Goal: Find specific page/section: Find specific page/section

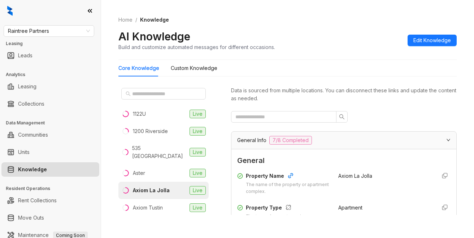
scroll to position [1191, 0]
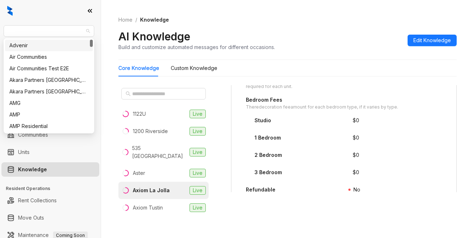
drag, startPoint x: 57, startPoint y: 31, endPoint x: -3, endPoint y: 30, distance: 59.9
click at [0, 30] on html "Raintree Partners Leasing Leads Analytics Leasing Collections Data Management C…" at bounding box center [237, 119] width 474 height 238
click at [12, 27] on span "Raintree Partners" at bounding box center [49, 31] width 82 height 11
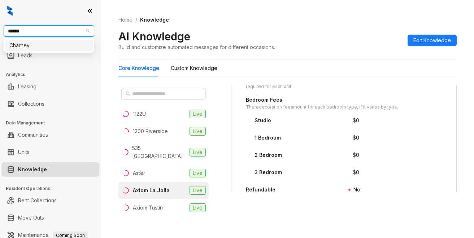
type input "*******"
click at [25, 46] on div "Charney" at bounding box center [48, 46] width 79 height 8
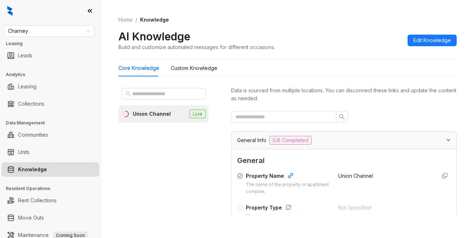
click at [144, 113] on div "Union Channel" at bounding box center [152, 114] width 38 height 8
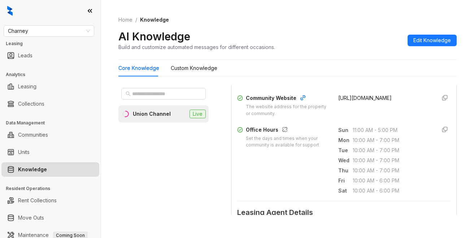
scroll to position [253, 0]
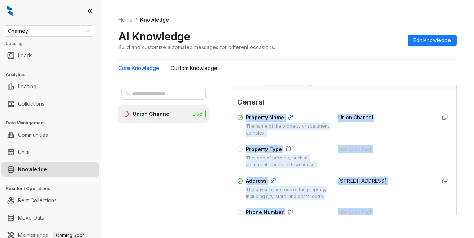
drag, startPoint x: 331, startPoint y: 90, endPoint x: 367, endPoint y: 94, distance: 36.0
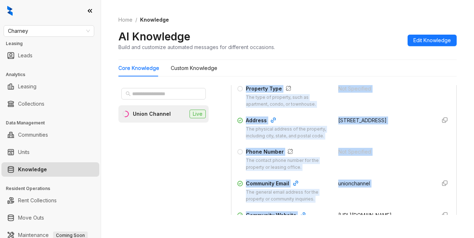
scroll to position [131, 0]
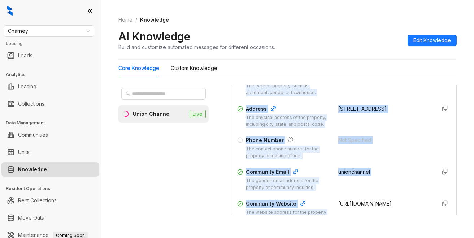
click at [412, 153] on div "Not Specified" at bounding box center [384, 147] width 92 height 23
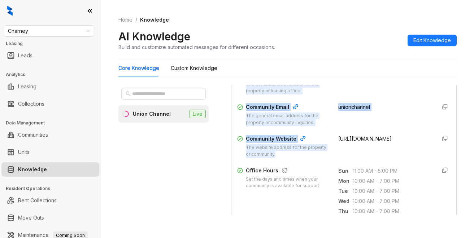
scroll to position [203, 0]
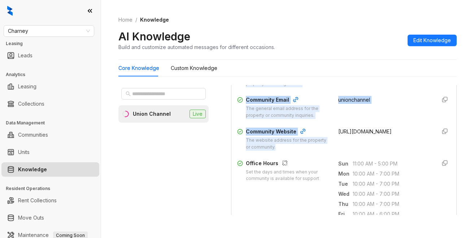
drag, startPoint x: 389, startPoint y: 104, endPoint x: 398, endPoint y: 104, distance: 8.7
click at [389, 104] on div "unionchannel" at bounding box center [384, 107] width 92 height 23
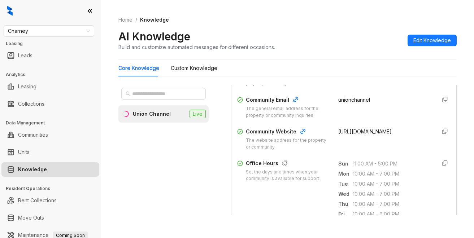
click at [396, 153] on div "Property Name The name of the property or apartment complex. Union Channel Prop…" at bounding box center [343, 59] width 213 height 187
drag, startPoint x: 329, startPoint y: 137, endPoint x: 362, endPoint y: 147, distance: 34.6
click at [362, 147] on div "Community Website The website address for the property or community. [URL][DOMA…" at bounding box center [343, 139] width 213 height 23
copy span "[URL][DOMAIN_NAME]"
click at [337, 66] on div "Core Knowledge Custom Knowledge" at bounding box center [287, 68] width 338 height 17
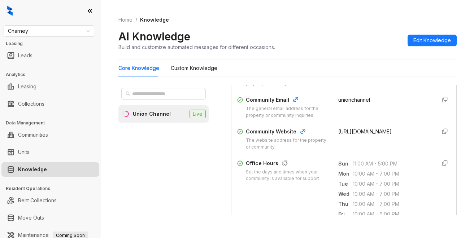
click at [322, 62] on div "Core Knowledge Custom Knowledge" at bounding box center [287, 68] width 338 height 17
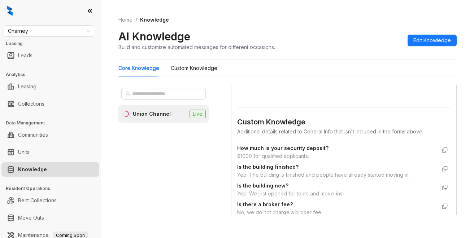
scroll to position [419, 0]
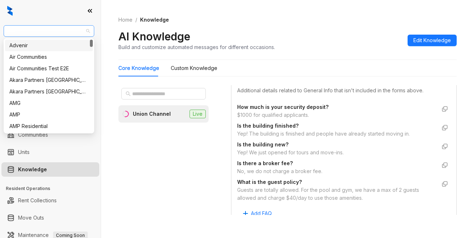
drag, startPoint x: 37, startPoint y: 32, endPoint x: 7, endPoint y: 32, distance: 30.0
click at [3, 32] on div "Charney Leasing Leads Analytics Leasing Collections Data Management Communities…" at bounding box center [50, 119] width 101 height 238
click at [7, 32] on div "Charney" at bounding box center [49, 31] width 91 height 12
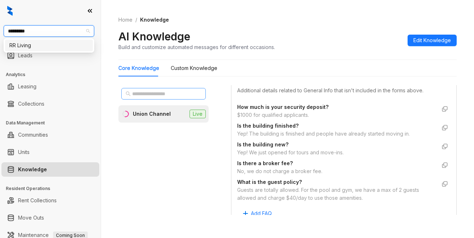
type input "*********"
click at [139, 91] on input "text" at bounding box center [164, 94] width 64 height 8
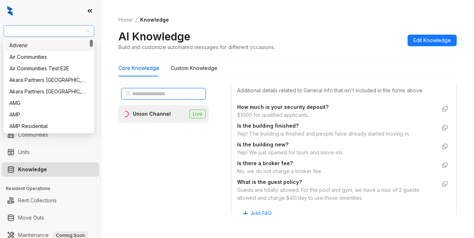
click at [35, 27] on span "Charney" at bounding box center [49, 31] width 82 height 11
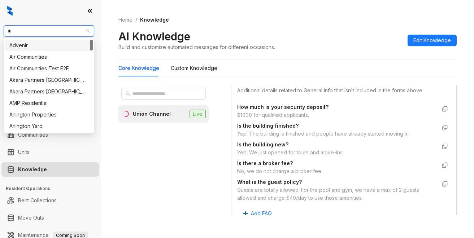
type input "**"
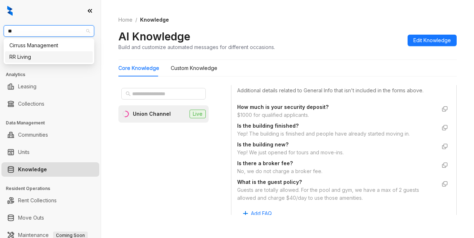
click at [23, 56] on div "RR Living" at bounding box center [48, 57] width 79 height 8
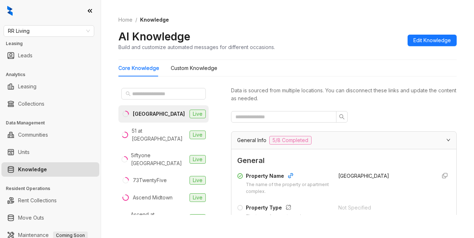
click at [367, 119] on div at bounding box center [344, 117] width 226 height 12
click at [140, 94] on input "text" at bounding box center [164, 94] width 64 height 8
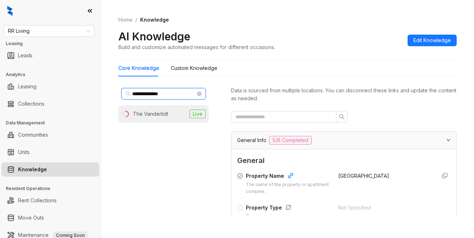
type input "**********"
click at [153, 116] on div "The Vanderbilt" at bounding box center [150, 114] width 35 height 8
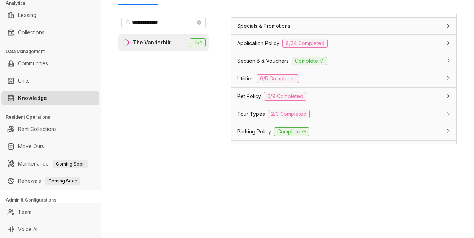
scroll to position [578, 0]
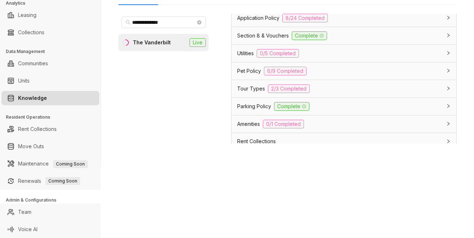
click at [240, 93] on span "Tour Types" at bounding box center [251, 89] width 28 height 8
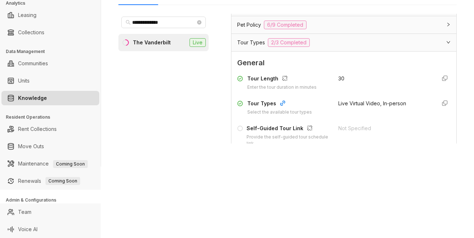
scroll to position [650, 0]
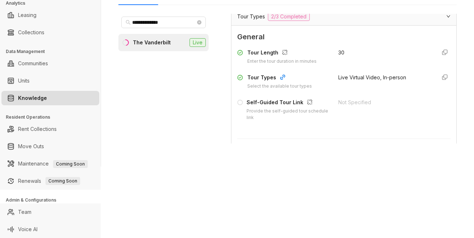
click at [342, 181] on div "**********" at bounding box center [237, 119] width 474 height 238
